Goal: Task Accomplishment & Management: Manage account settings

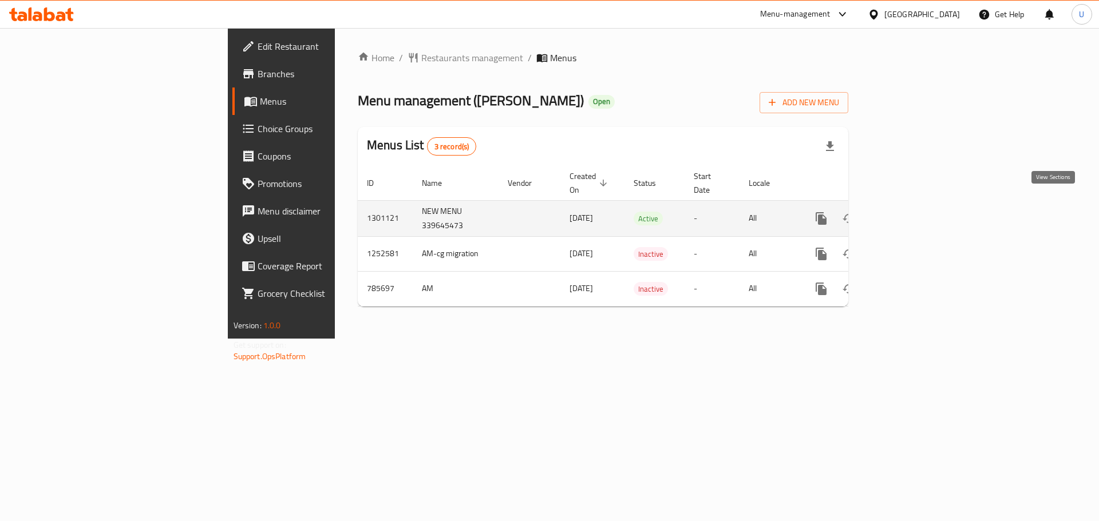
click at [911, 212] on icon "enhanced table" at bounding box center [904, 219] width 14 height 14
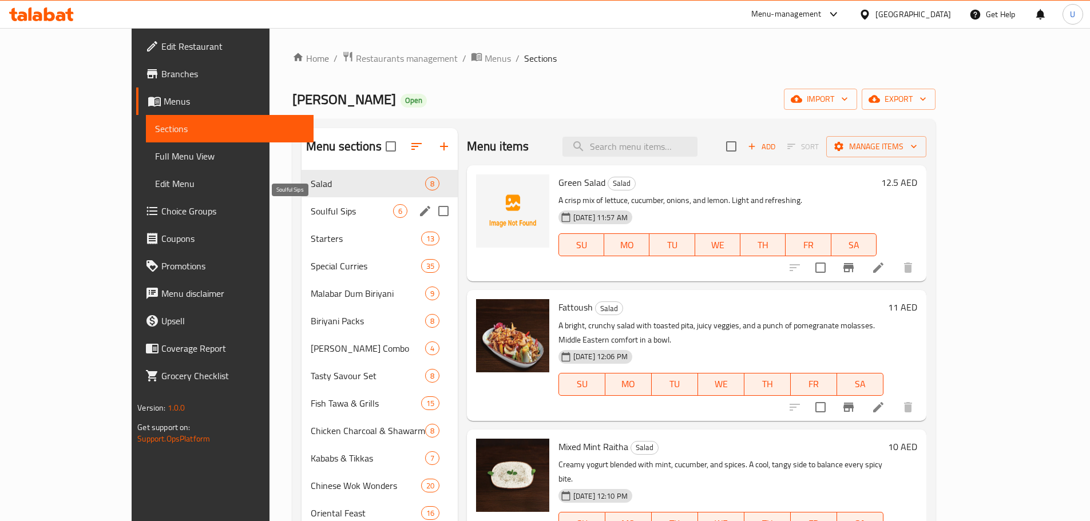
click at [318, 213] on span "Soulful Sips" at bounding box center [352, 211] width 82 height 14
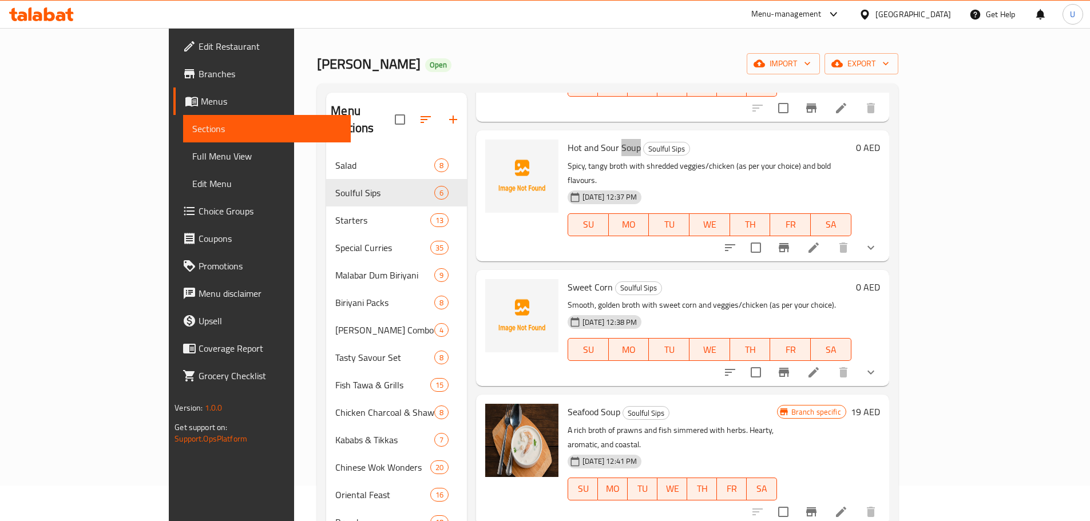
scroll to position [37, 0]
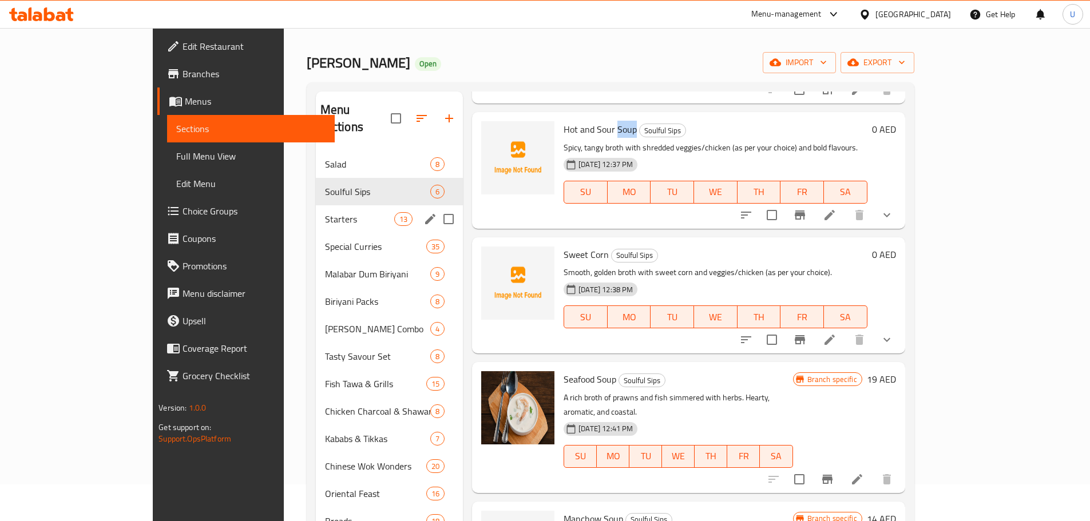
click at [325, 212] on span "Starters" at bounding box center [359, 219] width 69 height 14
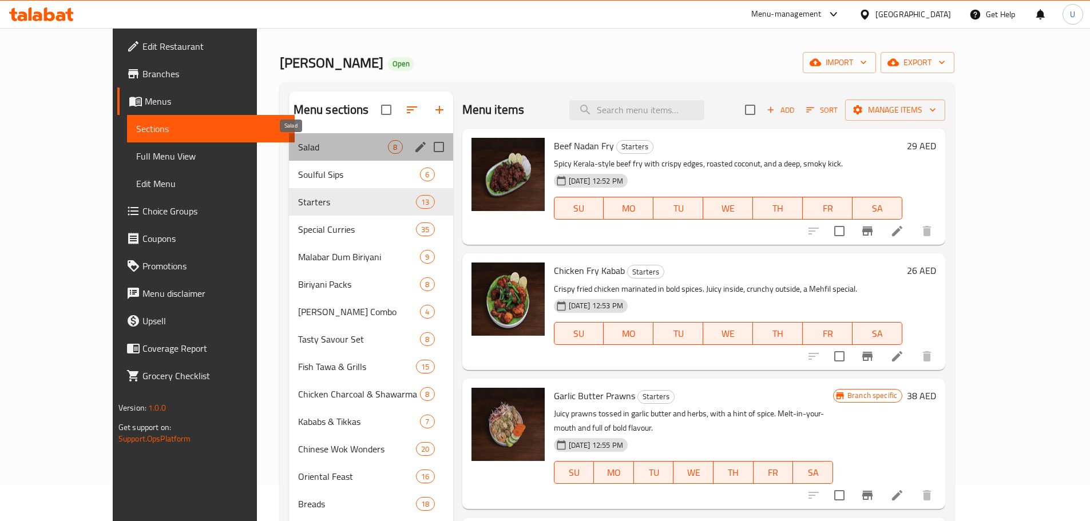
click at [298, 145] on span "Salad" at bounding box center [343, 147] width 90 height 14
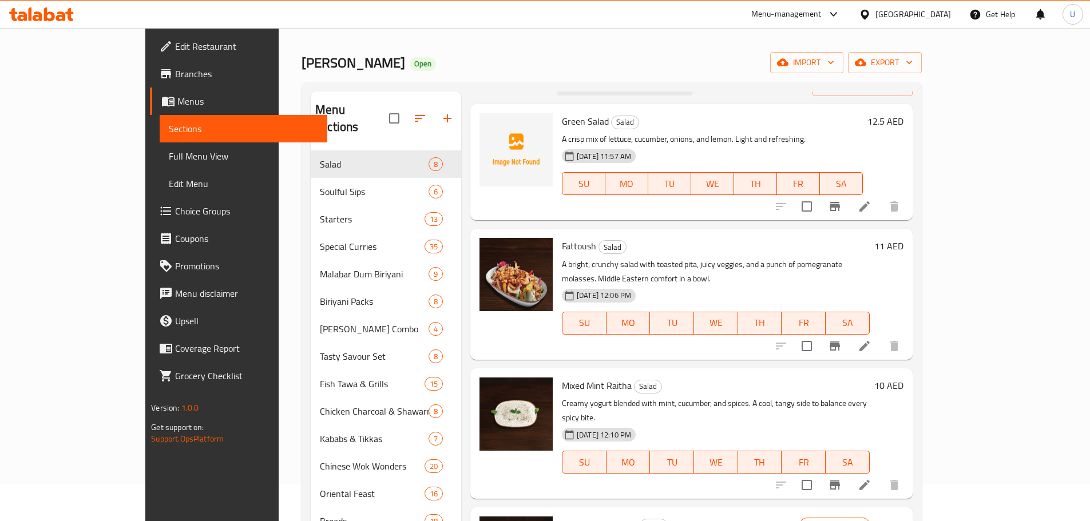
scroll to position [26, 0]
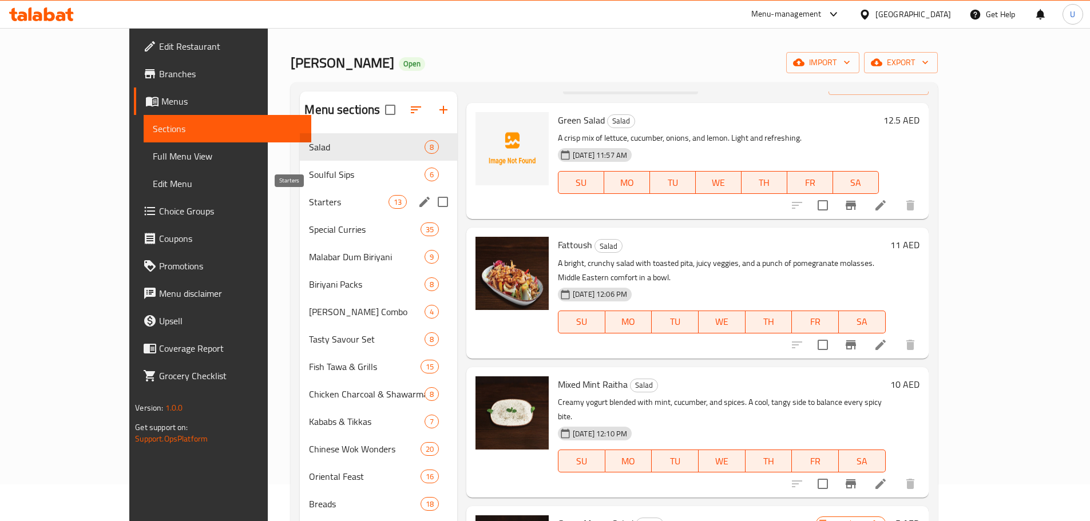
click at [300, 210] on div "Starters 13" at bounding box center [378, 201] width 157 height 27
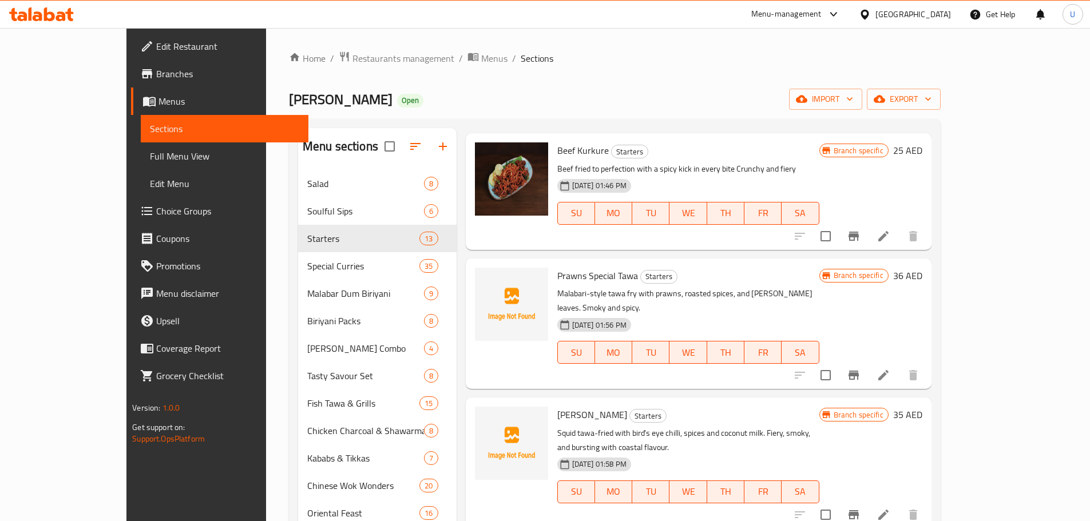
scroll to position [701, 0]
click at [557, 406] on span "[PERSON_NAME]" at bounding box center [592, 414] width 70 height 17
drag, startPoint x: 552, startPoint y: 354, endPoint x: 606, endPoint y: 351, distance: 53.3
click at [606, 406] on span "[PERSON_NAME]" at bounding box center [592, 414] width 70 height 17
copy span "[PERSON_NAME]"
